Goal: Connect with others: Establish contact or relationships with other users

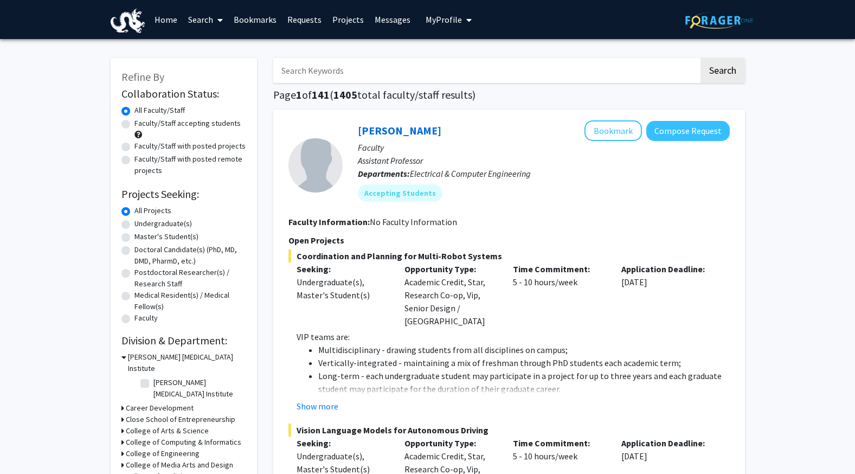
click at [334, 74] on input "Search Keywords" at bounding box center [486, 70] width 426 height 25
type input "VIP"
click at [700, 58] on button "Search" at bounding box center [722, 70] width 44 height 25
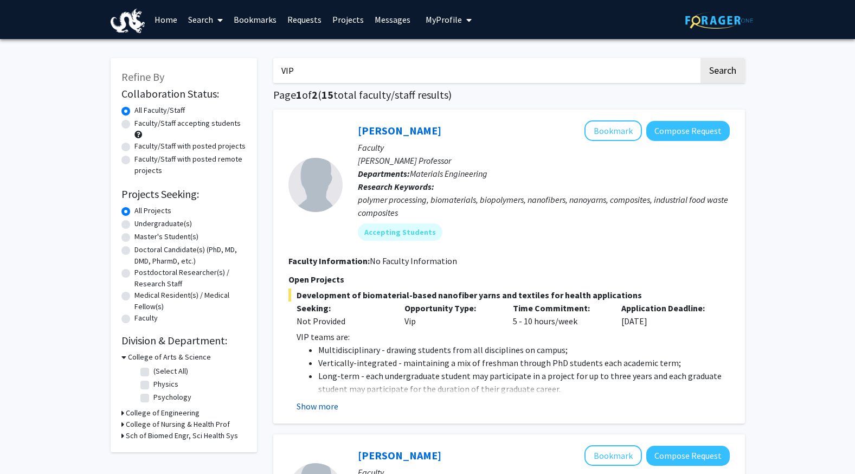
click at [315, 407] on button "Show more" at bounding box center [318, 406] width 42 height 13
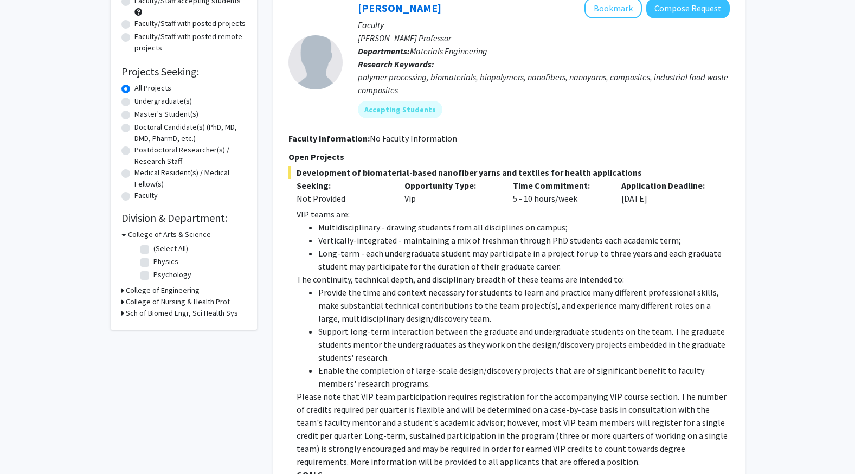
scroll to position [122, 0]
click at [633, 5] on button "Bookmark" at bounding box center [612, 8] width 57 height 21
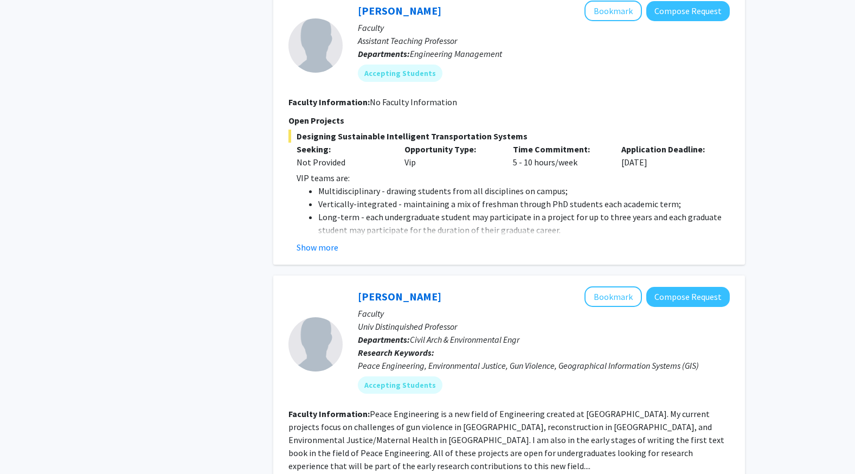
scroll to position [1114, 0]
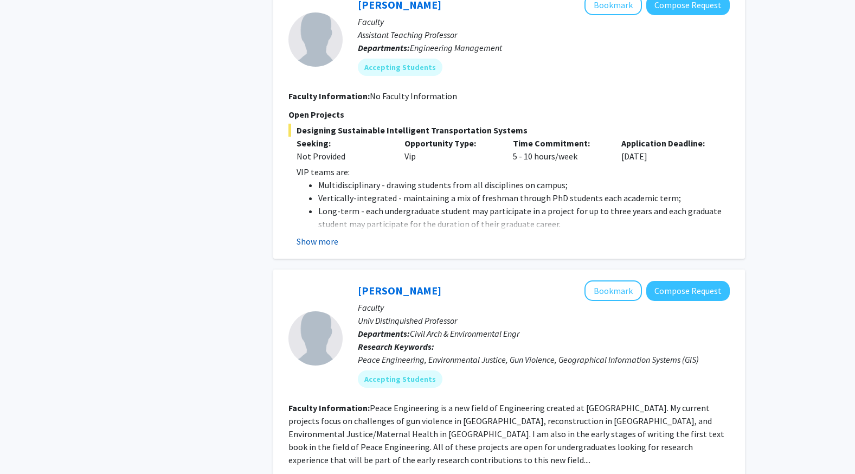
click at [307, 235] on button "Show more" at bounding box center [318, 241] width 42 height 13
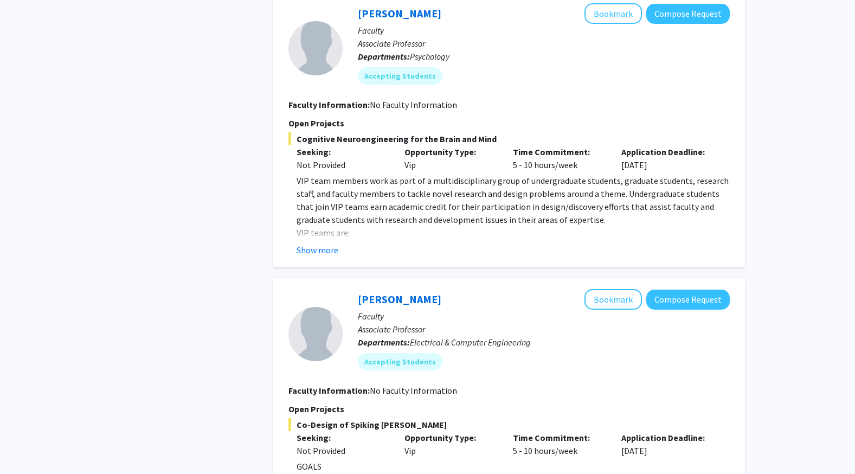
scroll to position [3068, 0]
click at [319, 243] on button "Show more" at bounding box center [318, 249] width 42 height 13
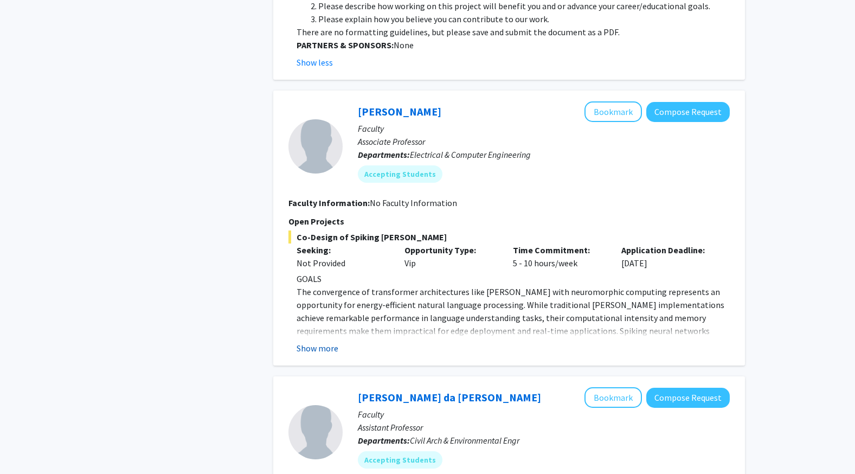
click at [318, 342] on button "Show more" at bounding box center [318, 348] width 42 height 13
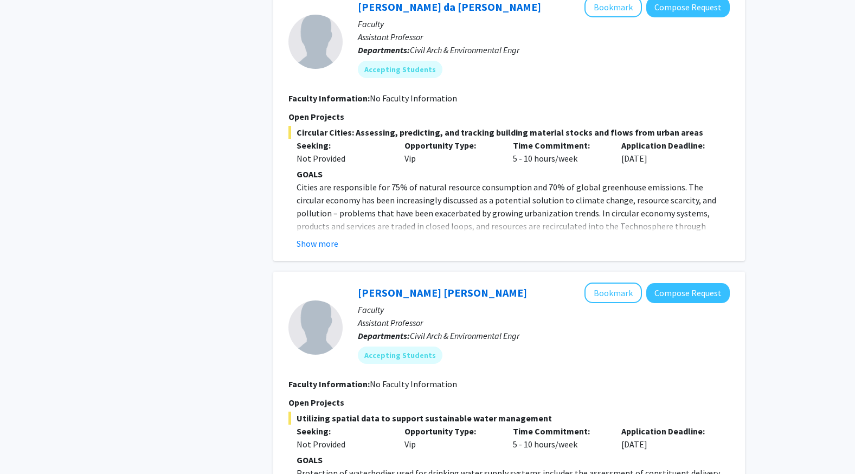
scroll to position [5646, 0]
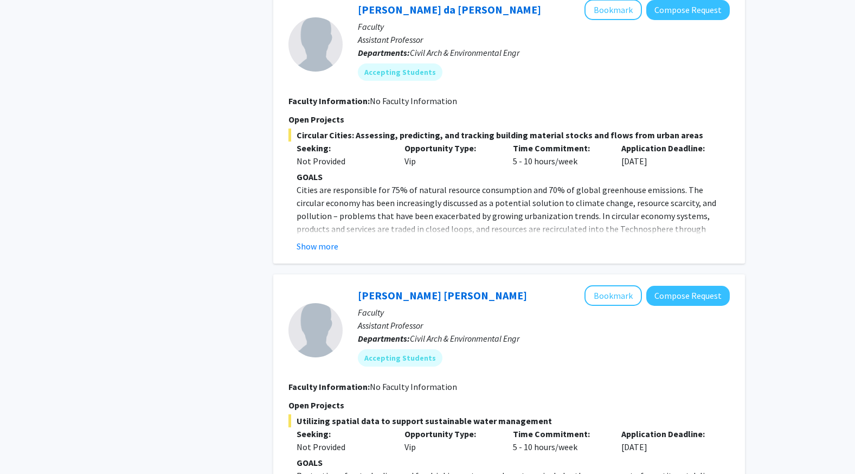
click at [311, 170] on fg-read-more "GOALS Cities are responsible for 75% of natural resource consumption and 70% of…" at bounding box center [508, 211] width 441 height 82
click at [310, 240] on button "Show more" at bounding box center [318, 246] width 42 height 13
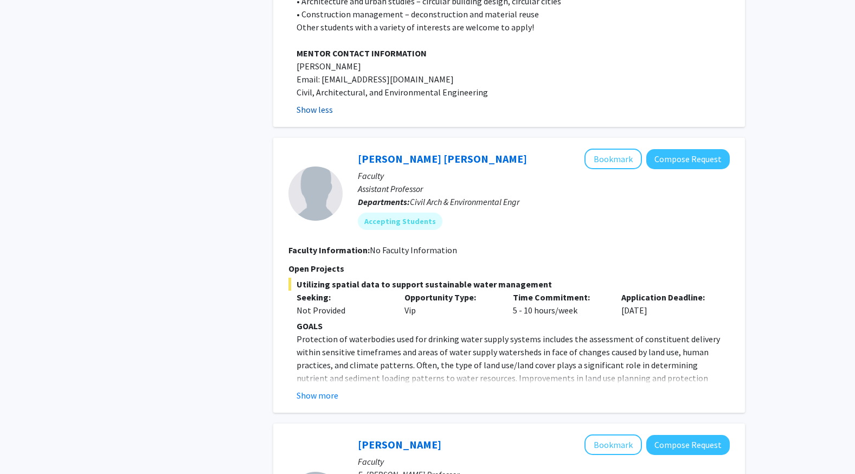
scroll to position [6363, 0]
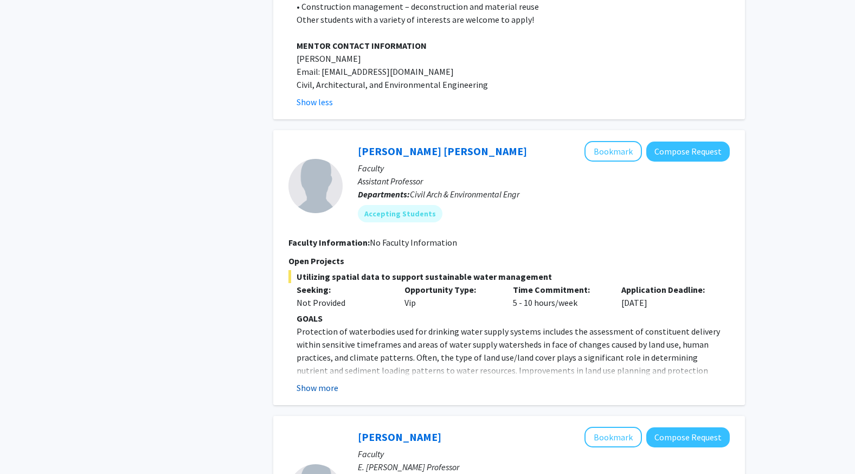
click at [307, 381] on button "Show more" at bounding box center [318, 387] width 42 height 13
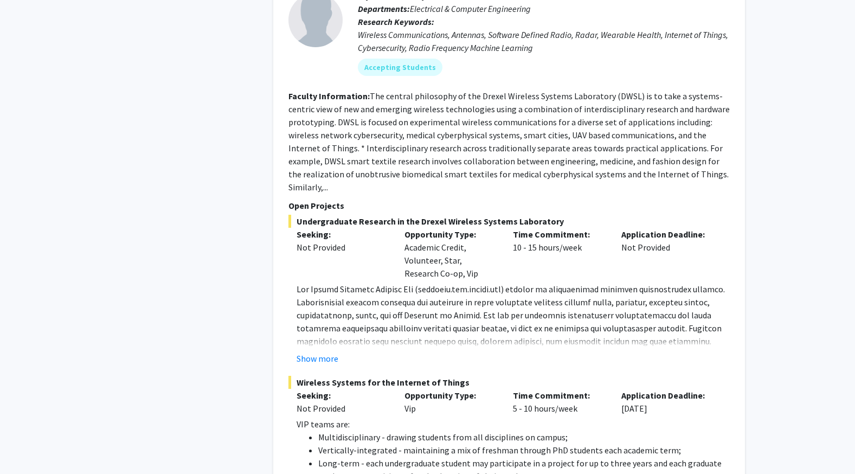
scroll to position [7459, 0]
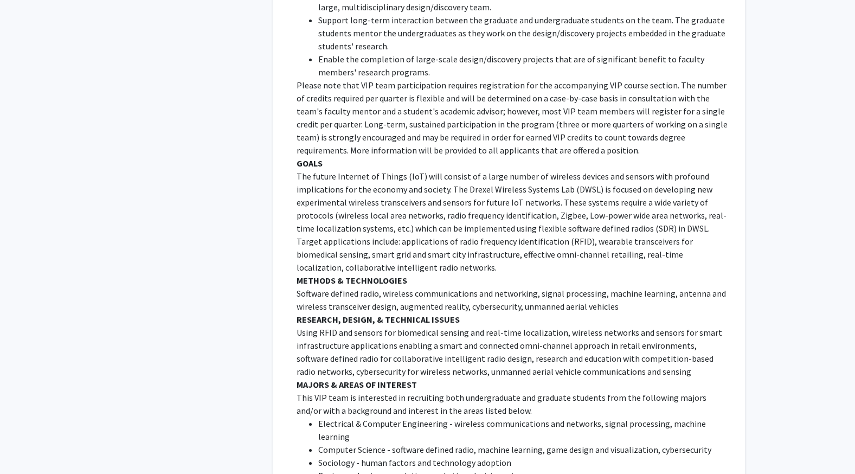
scroll to position [8006, 0]
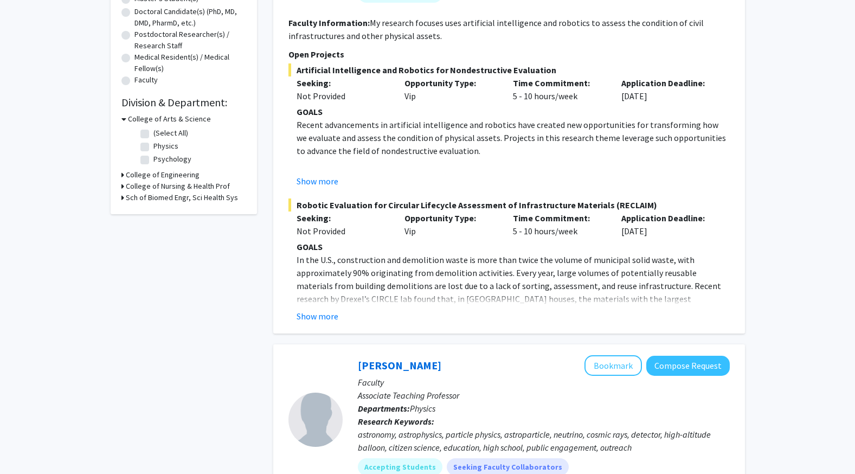
scroll to position [254, 0]
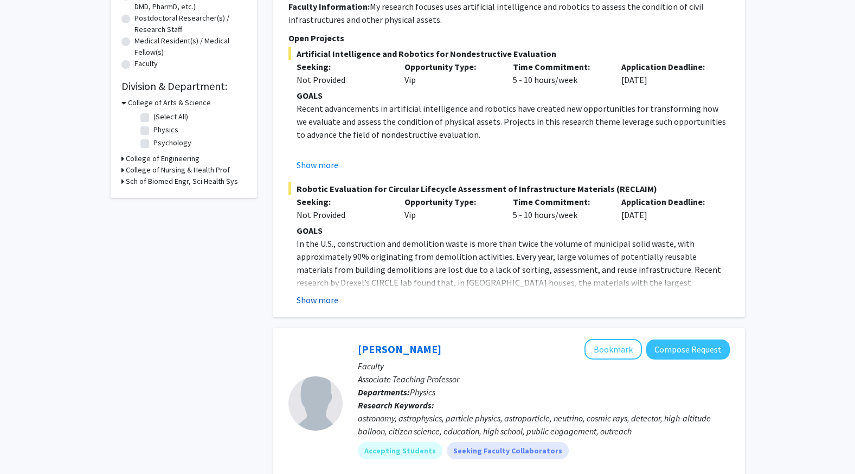
click at [330, 304] on button "Show more" at bounding box center [318, 299] width 42 height 13
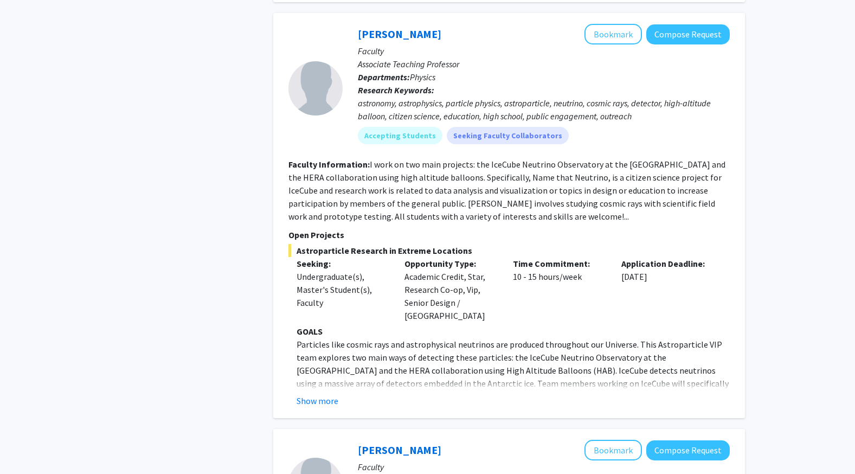
scroll to position [1176, 0]
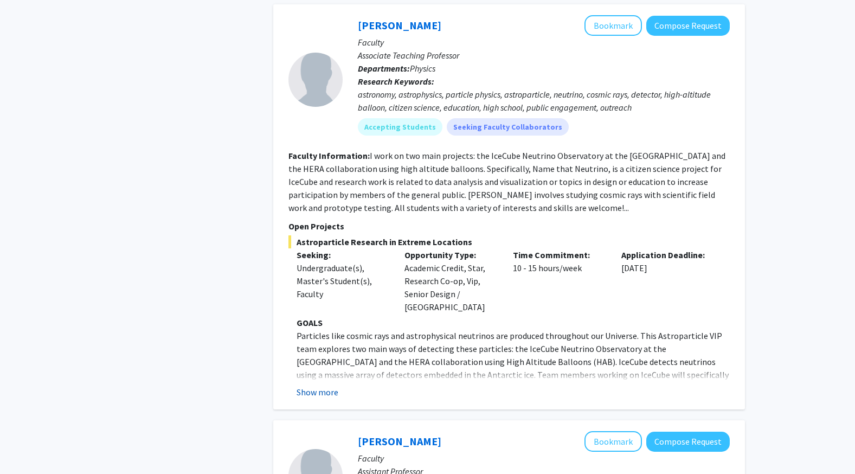
click at [314, 385] on button "Show more" at bounding box center [318, 391] width 42 height 13
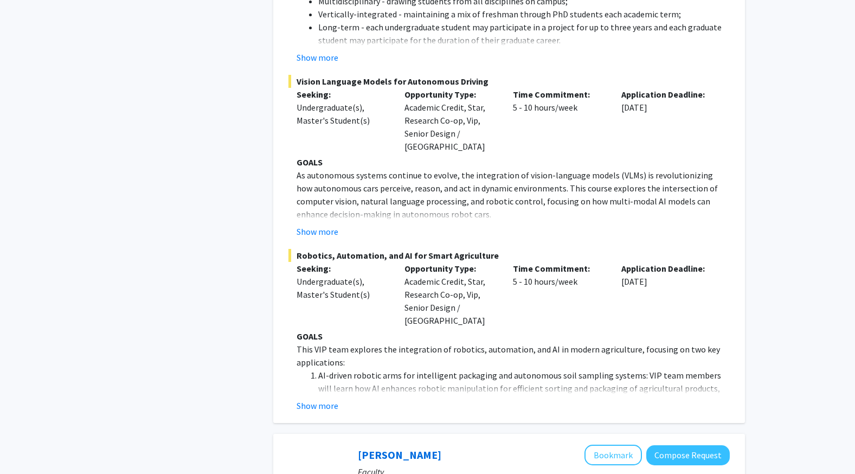
scroll to position [2357, 0]
click at [311, 398] on button "Show more" at bounding box center [318, 404] width 42 height 13
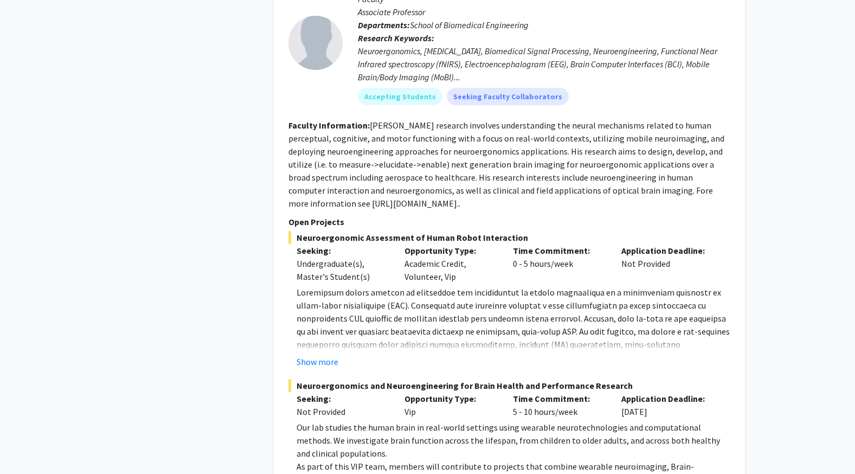
scroll to position [4131, 0]
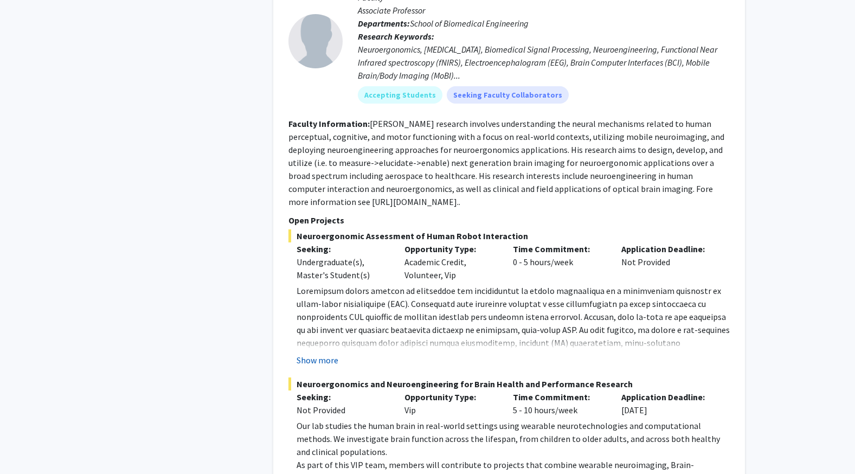
click at [326, 353] on button "Show more" at bounding box center [318, 359] width 42 height 13
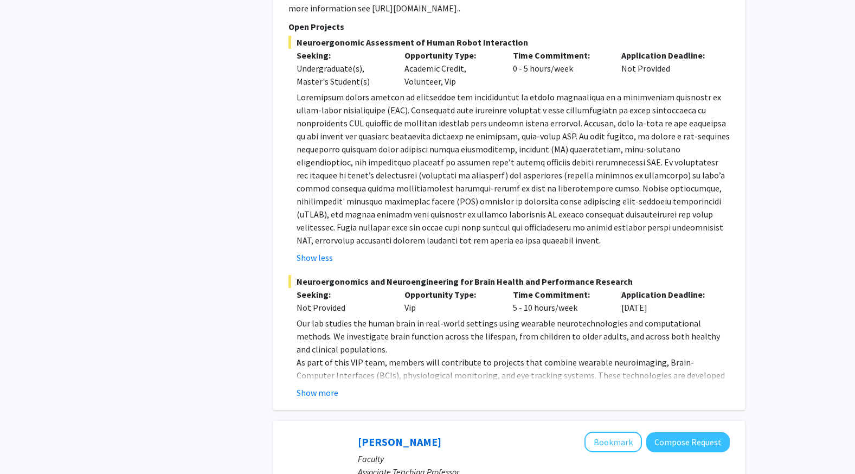
scroll to position [4325, 0]
click at [311, 385] on button "Show more" at bounding box center [318, 391] width 42 height 13
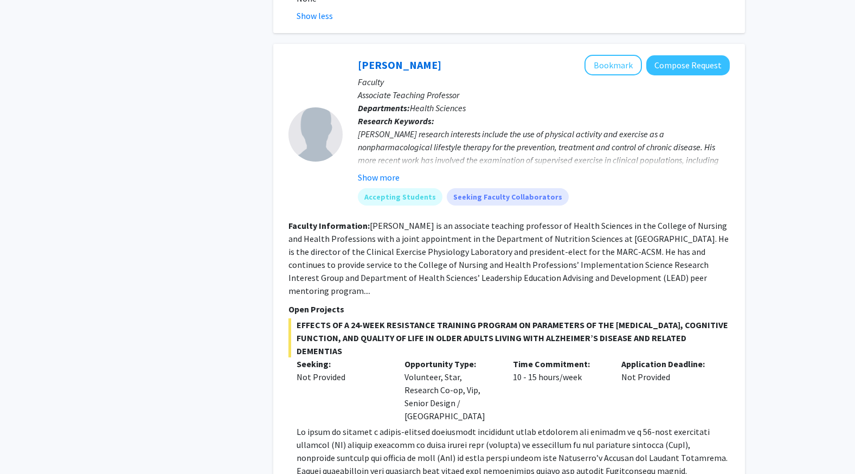
scroll to position [5485, 0]
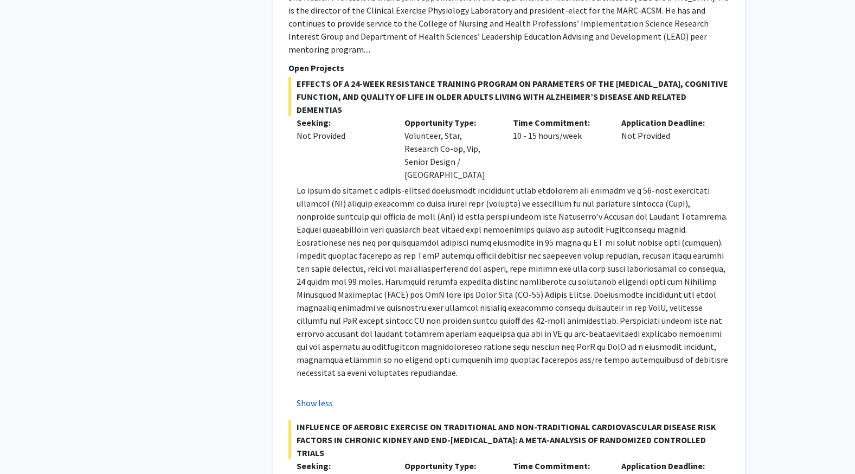
scroll to position [5726, 0]
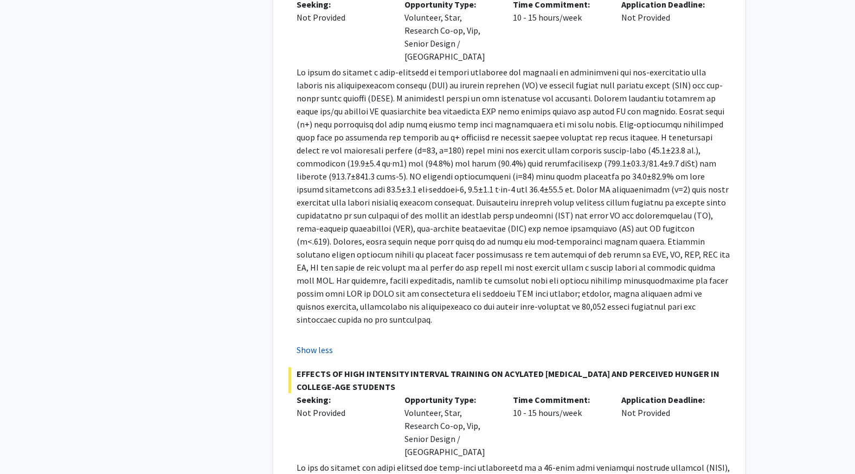
scroll to position [6190, 0]
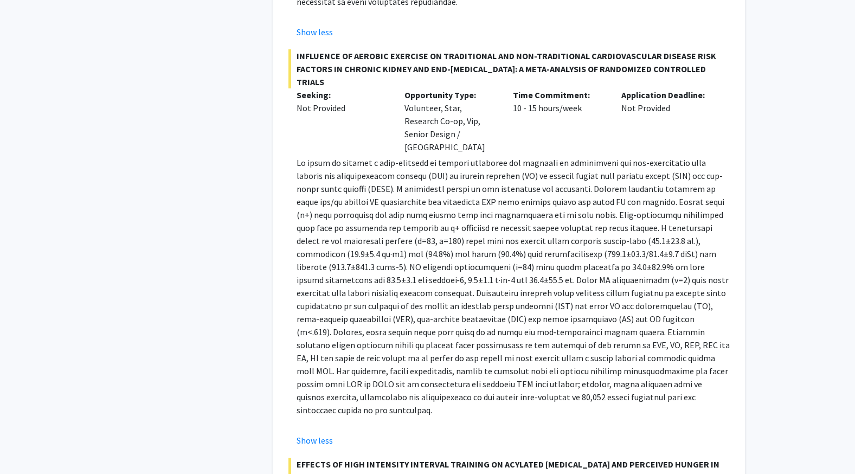
scroll to position [6255, 0]
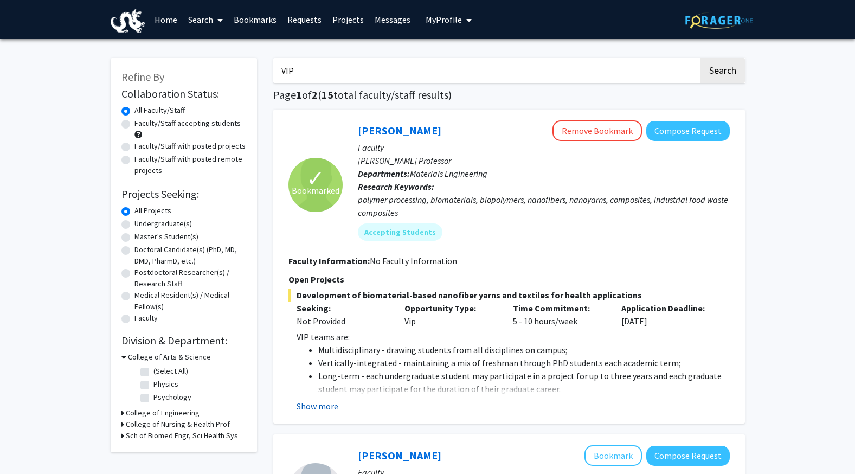
click at [300, 407] on button "Show more" at bounding box center [318, 406] width 42 height 13
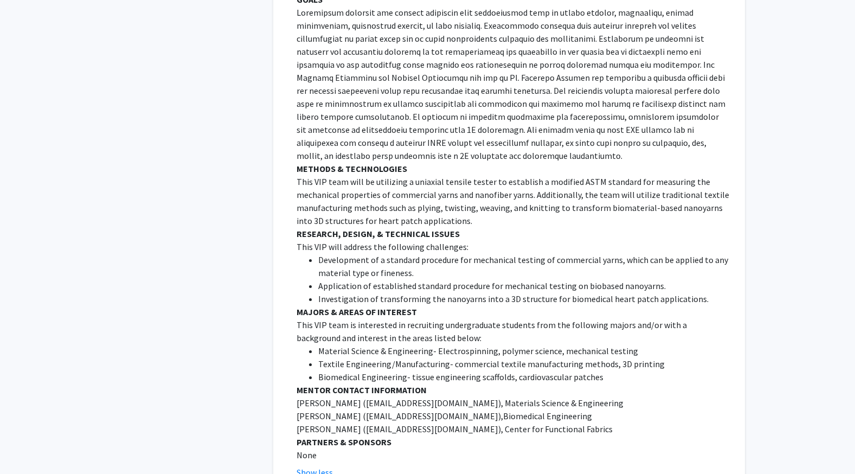
scroll to position [598, 0]
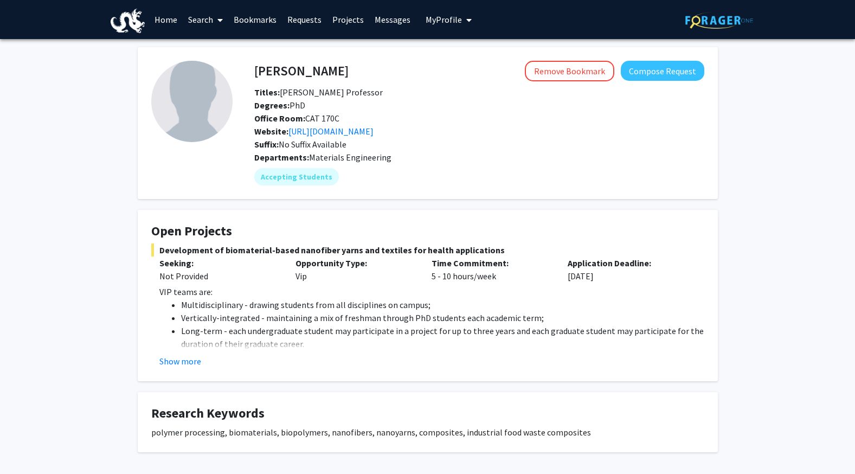
scroll to position [46, 0]
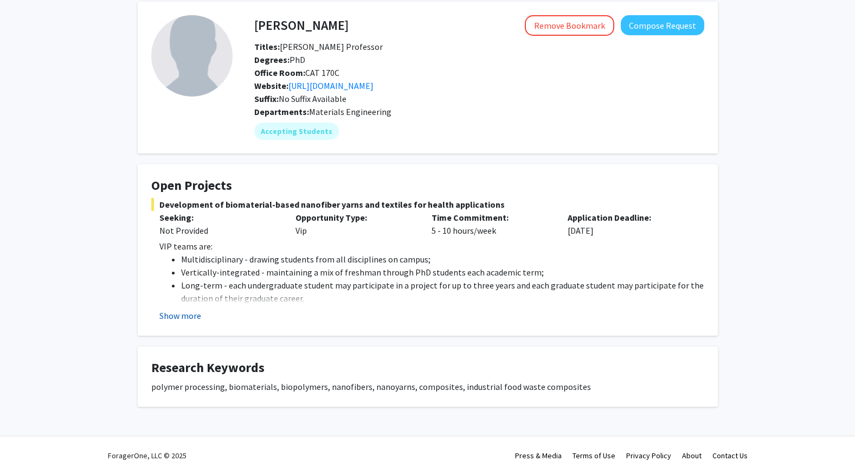
click at [192, 320] on button "Show more" at bounding box center [180, 315] width 42 height 13
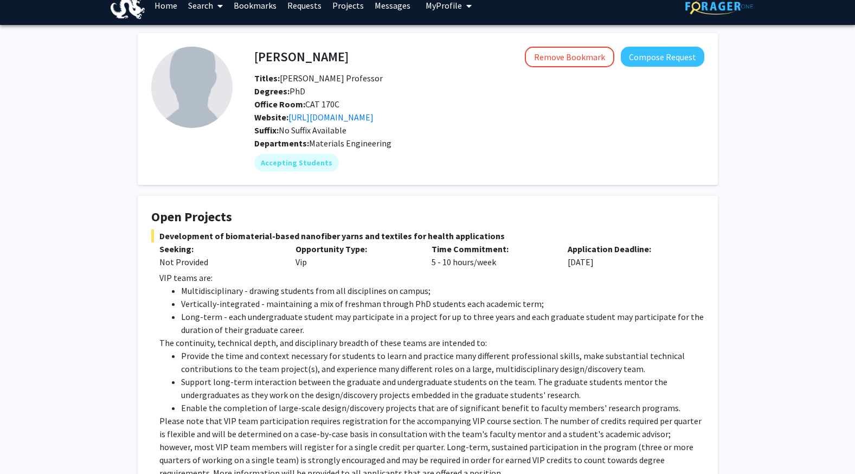
scroll to position [0, 0]
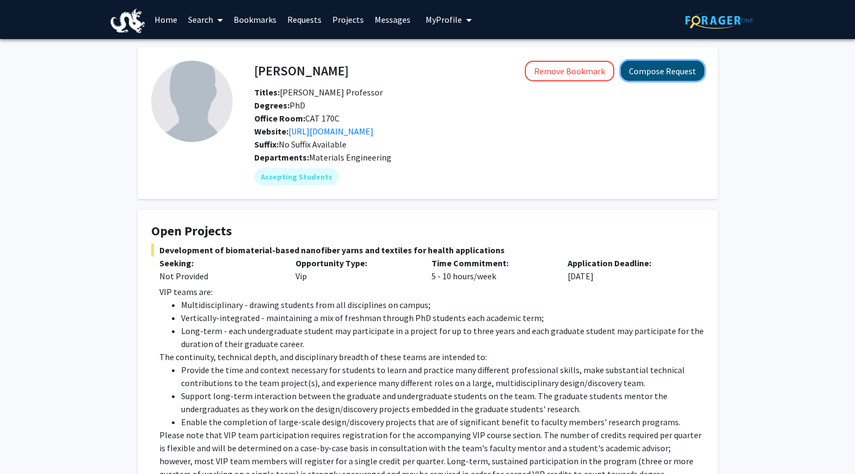
click at [647, 76] on button "Compose Request" at bounding box center [662, 71] width 83 height 20
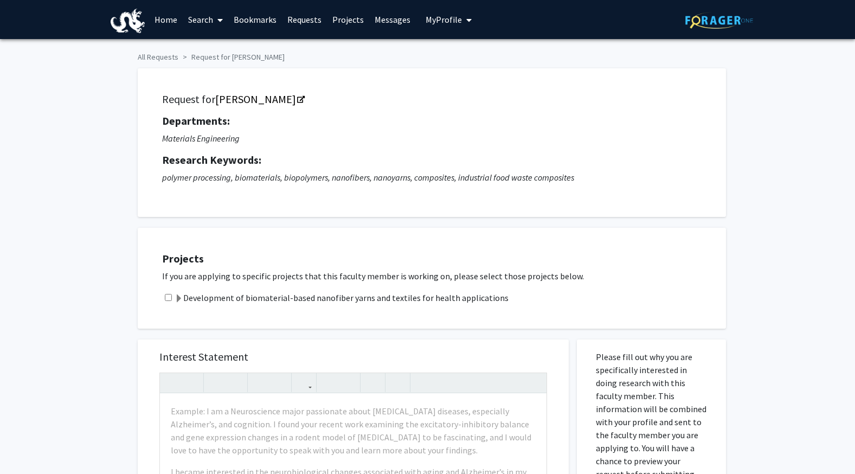
click at [181, 301] on span at bounding box center [179, 298] width 9 height 9
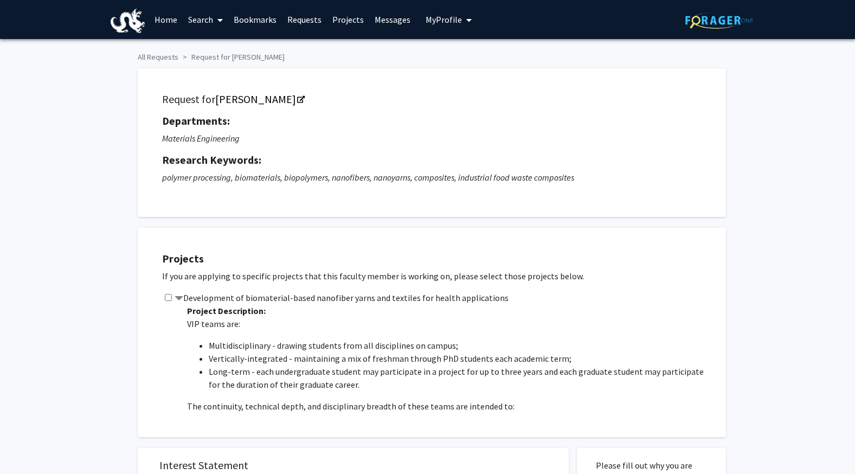
click at [181, 301] on span at bounding box center [179, 298] width 9 height 9
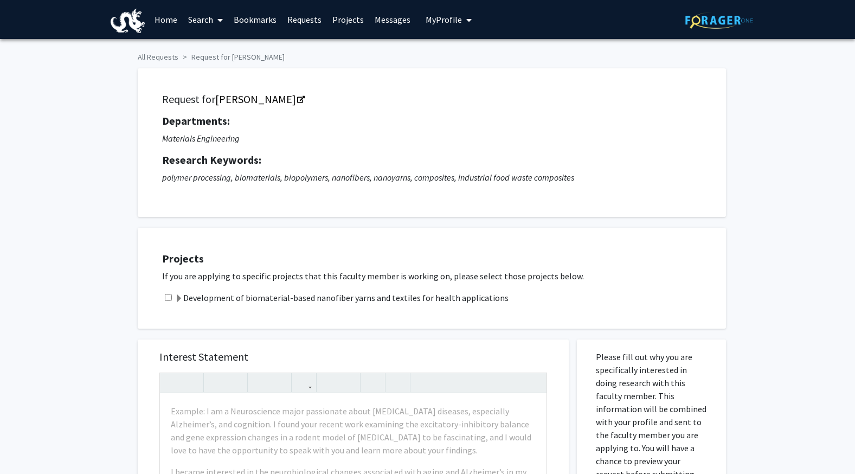
click at [168, 294] on input "checkbox" at bounding box center [168, 297] width 7 height 7
checkbox input "true"
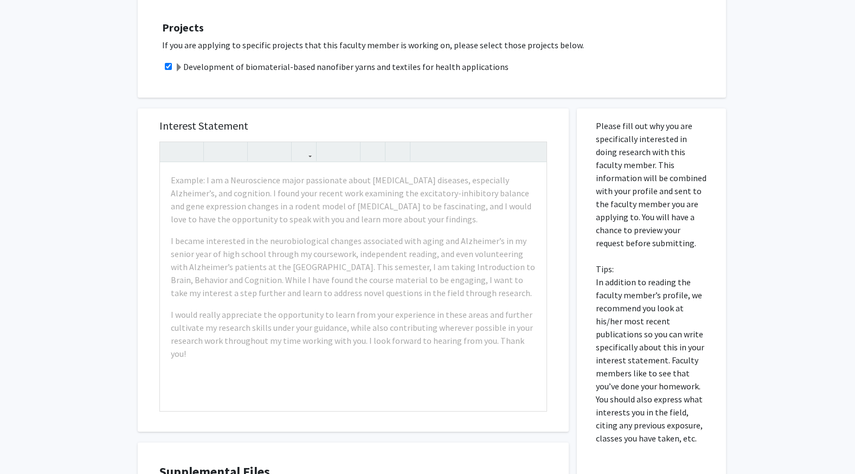
scroll to position [230, 0]
